Goal: Check status

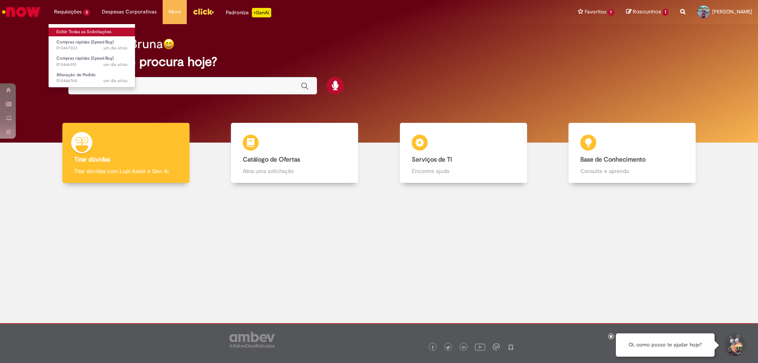
click at [85, 30] on link "Exibir Todas as Solicitações" at bounding box center [92, 32] width 87 height 9
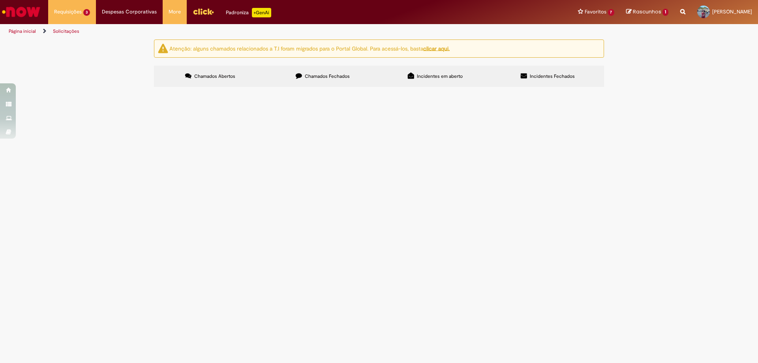
click at [300, 85] on label "Chamados Fechados" at bounding box center [323, 76] width 113 height 21
click at [0, 0] on span "Locação de Skid Gerador de Dióxido de Cloro Mod. D 02 Para Geração de Dióxido d…" at bounding box center [0, 0] width 0 height 0
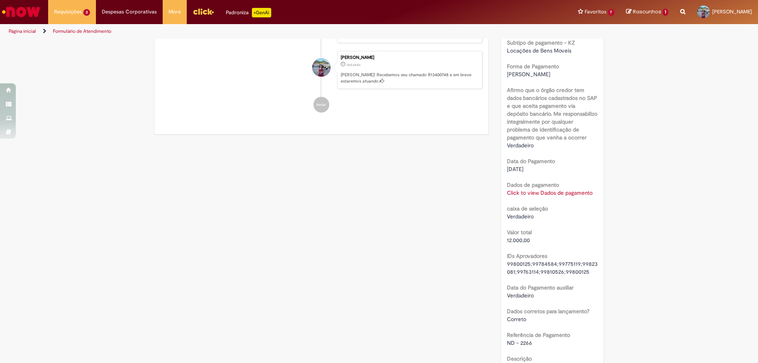
scroll to position [598, 0]
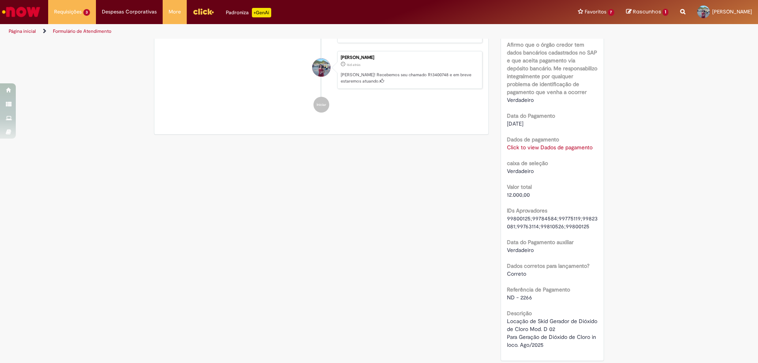
click at [528, 148] on link "Click to view Dados de pagamento" at bounding box center [550, 147] width 86 height 7
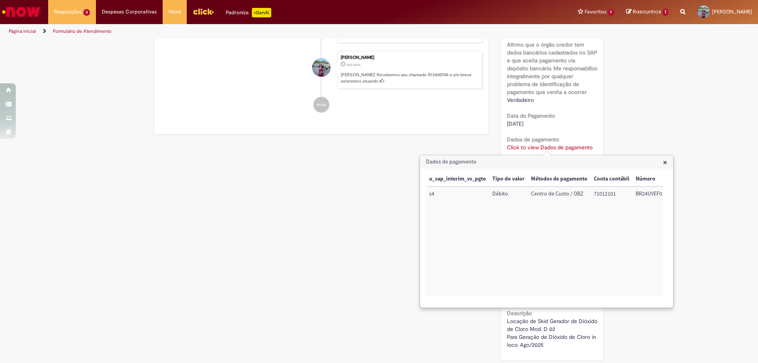
click at [606, 195] on td "71012101" at bounding box center [612, 240] width 42 height 109
copy td "71012101"
click at [650, 196] on td "BR24UVEF01" at bounding box center [651, 240] width 36 height 109
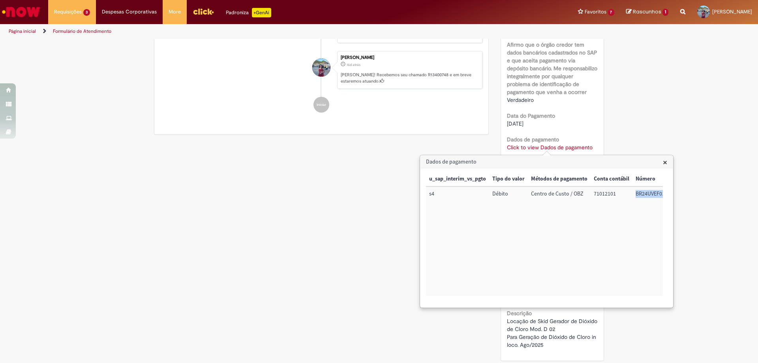
copy td "BR24UVEF01"
click at [664, 164] on span "×" at bounding box center [665, 162] width 4 height 11
